Goal: Information Seeking & Learning: Learn about a topic

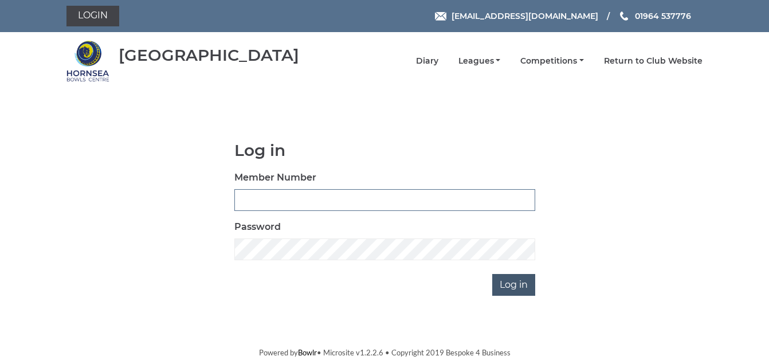
type input "1088"
click at [510, 286] on input "Log in" at bounding box center [513, 285] width 43 height 22
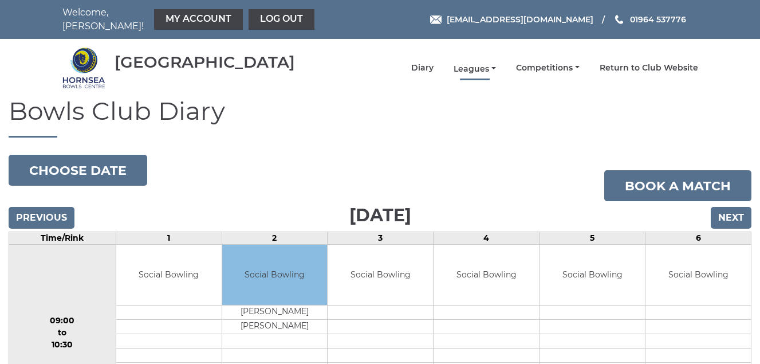
click at [467, 72] on link "Leagues" at bounding box center [475, 69] width 42 height 11
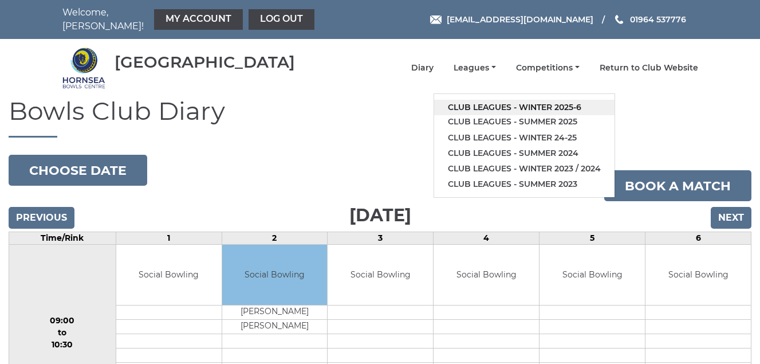
click at [496, 104] on link "Club leagues - Winter 2025-6" at bounding box center [524, 107] width 180 height 15
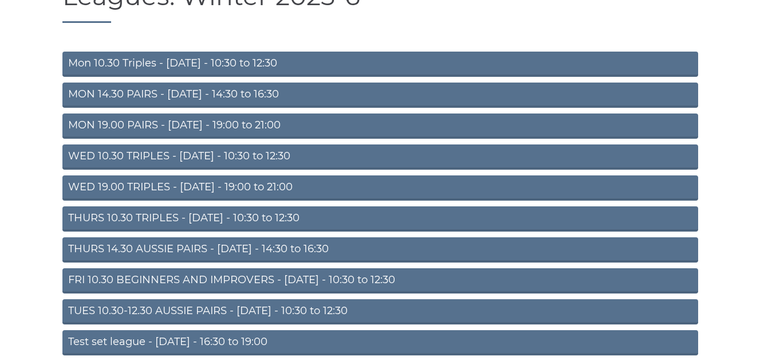
scroll to position [160, 0]
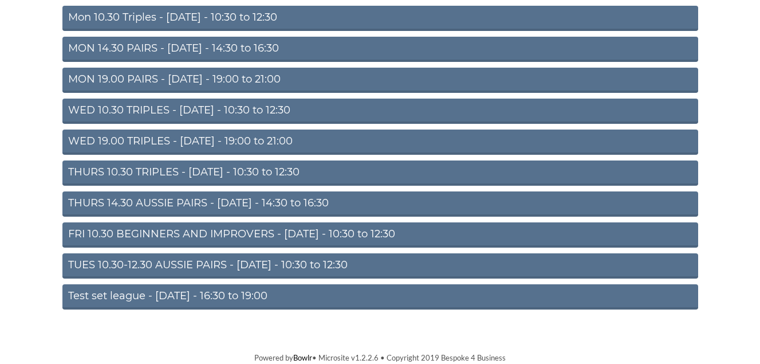
click at [299, 265] on link "TUES 10.30-12.30 AUSSIE PAIRS - Tuesday - 10:30 to 12:30" at bounding box center [380, 265] width 636 height 25
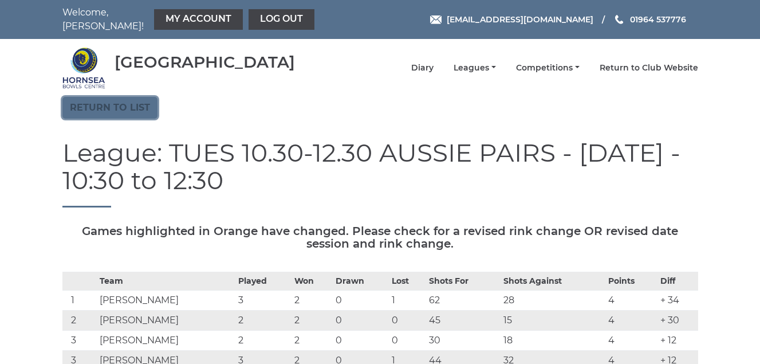
click at [111, 108] on link "Return to list" at bounding box center [109, 108] width 95 height 22
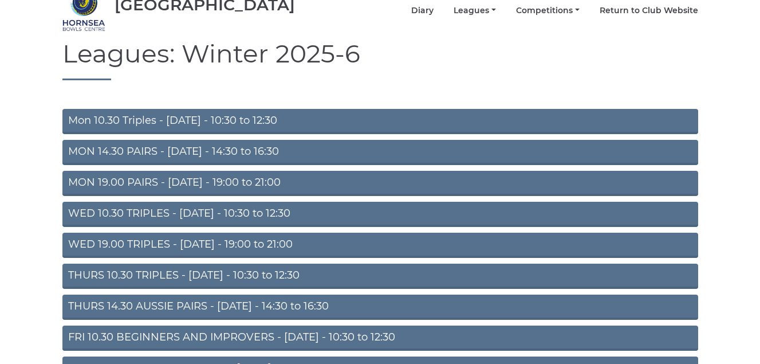
scroll to position [115, 0]
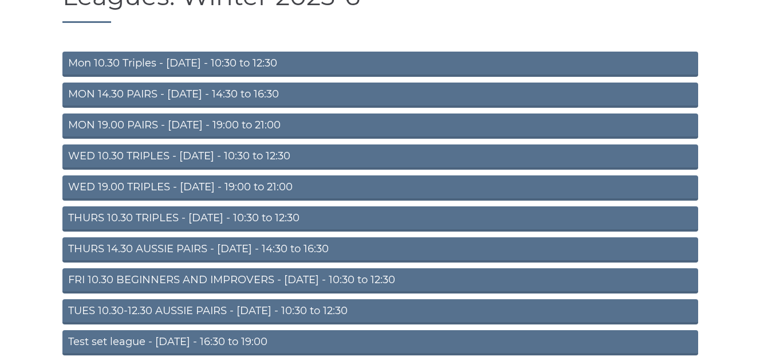
click at [199, 153] on link "WED 10.30 TRIPLES - Wednesday - 10:30 to 12:30" at bounding box center [380, 156] width 636 height 25
